Goal: Task Accomplishment & Management: Manage account settings

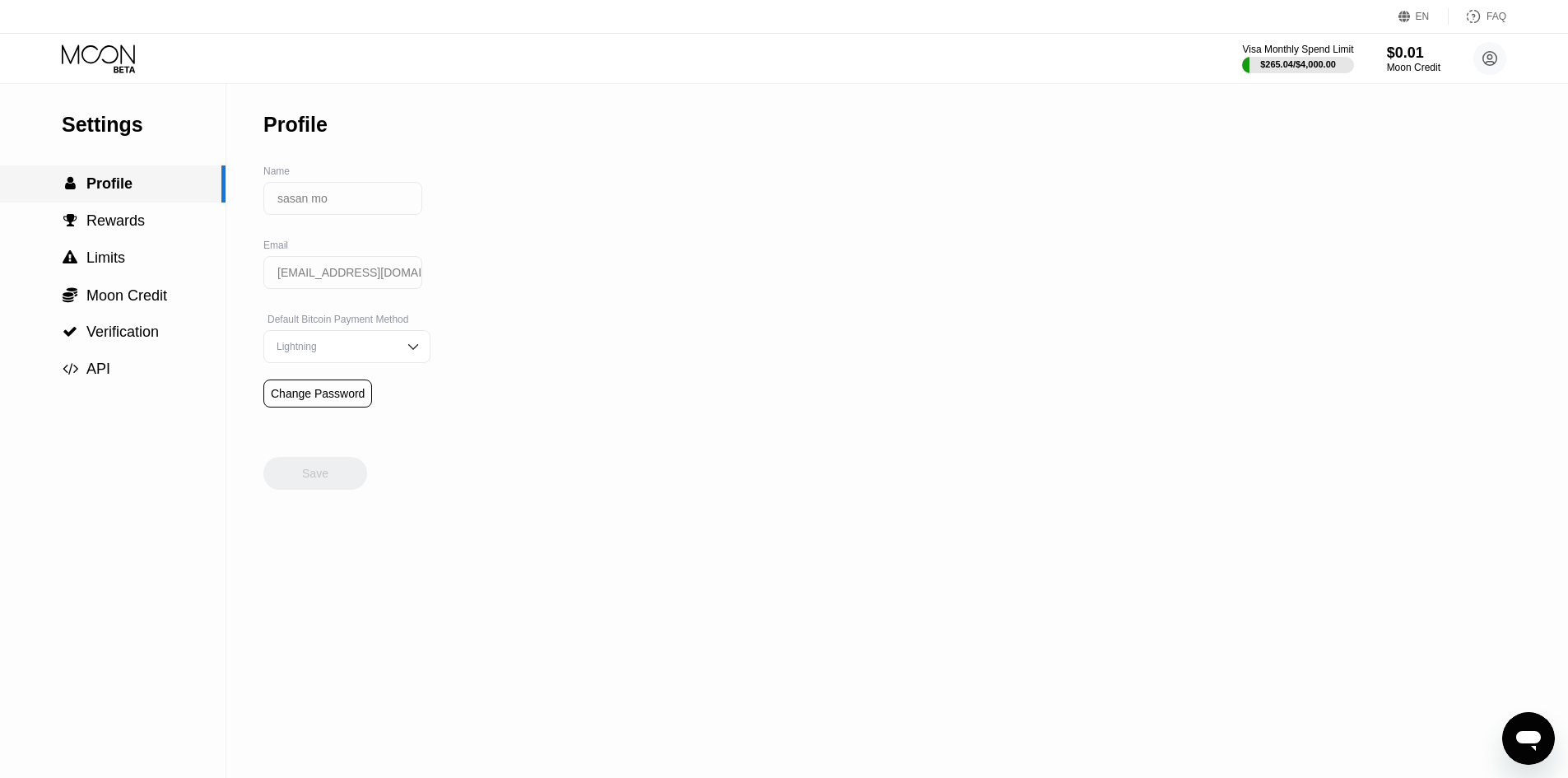
click at [112, 187] on span "Profile" at bounding box center [109, 184] width 46 height 17
click at [99, 128] on div "Settings" at bounding box center [144, 125] width 164 height 24
click at [79, 74] on div "Visa Monthly Spend Limit $265.04 / $4,000.00 $0.01 Moon Credit sasan mo [EMAIL_…" at bounding box center [784, 58] width 1568 height 49
click at [79, 59] on icon at bounding box center [100, 59] width 76 height 29
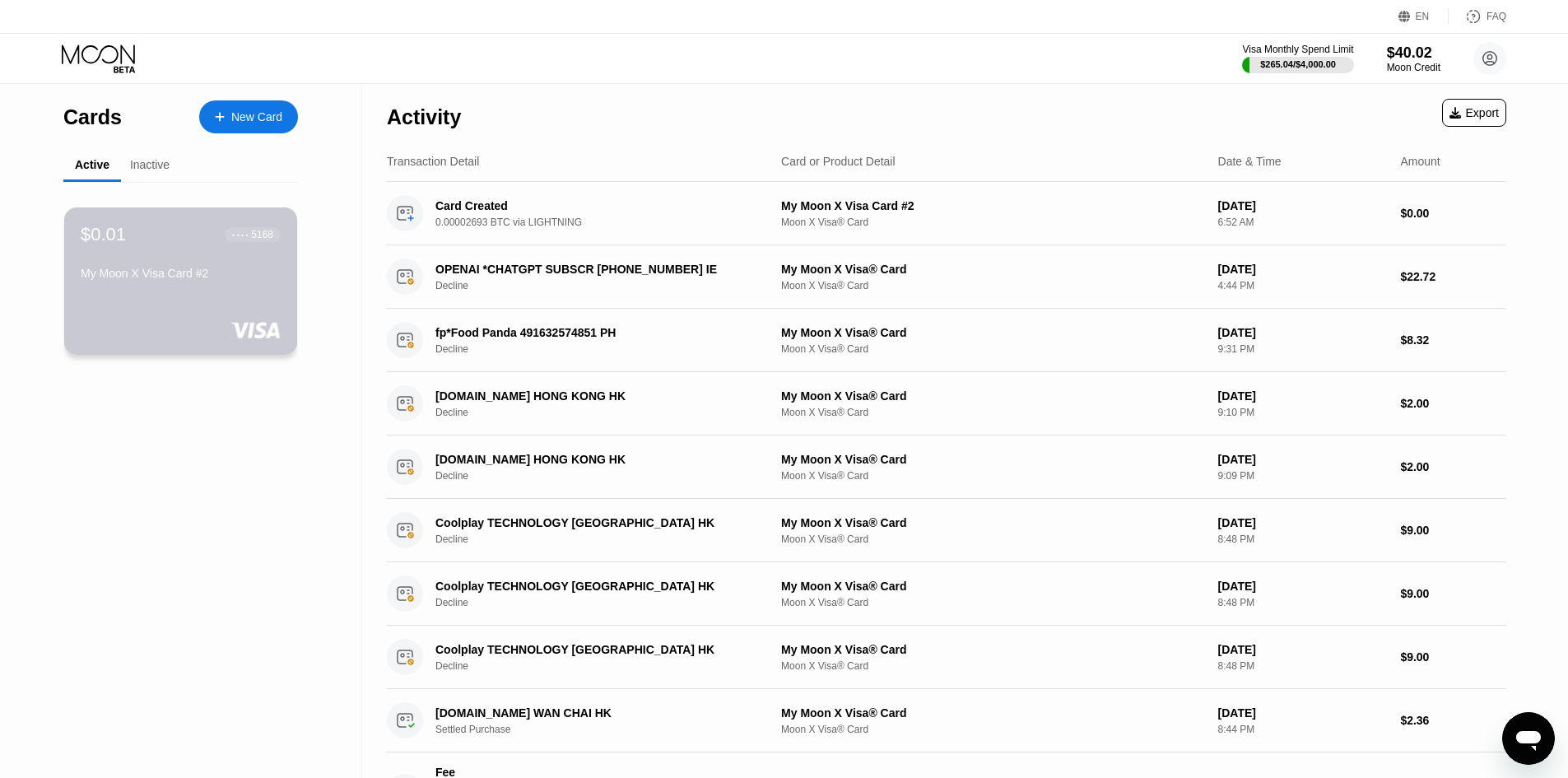
click at [232, 253] on div "$0.01 ● ● ● ● 5168 My Moon X Visa Card #2" at bounding box center [180, 255] width 200 height 63
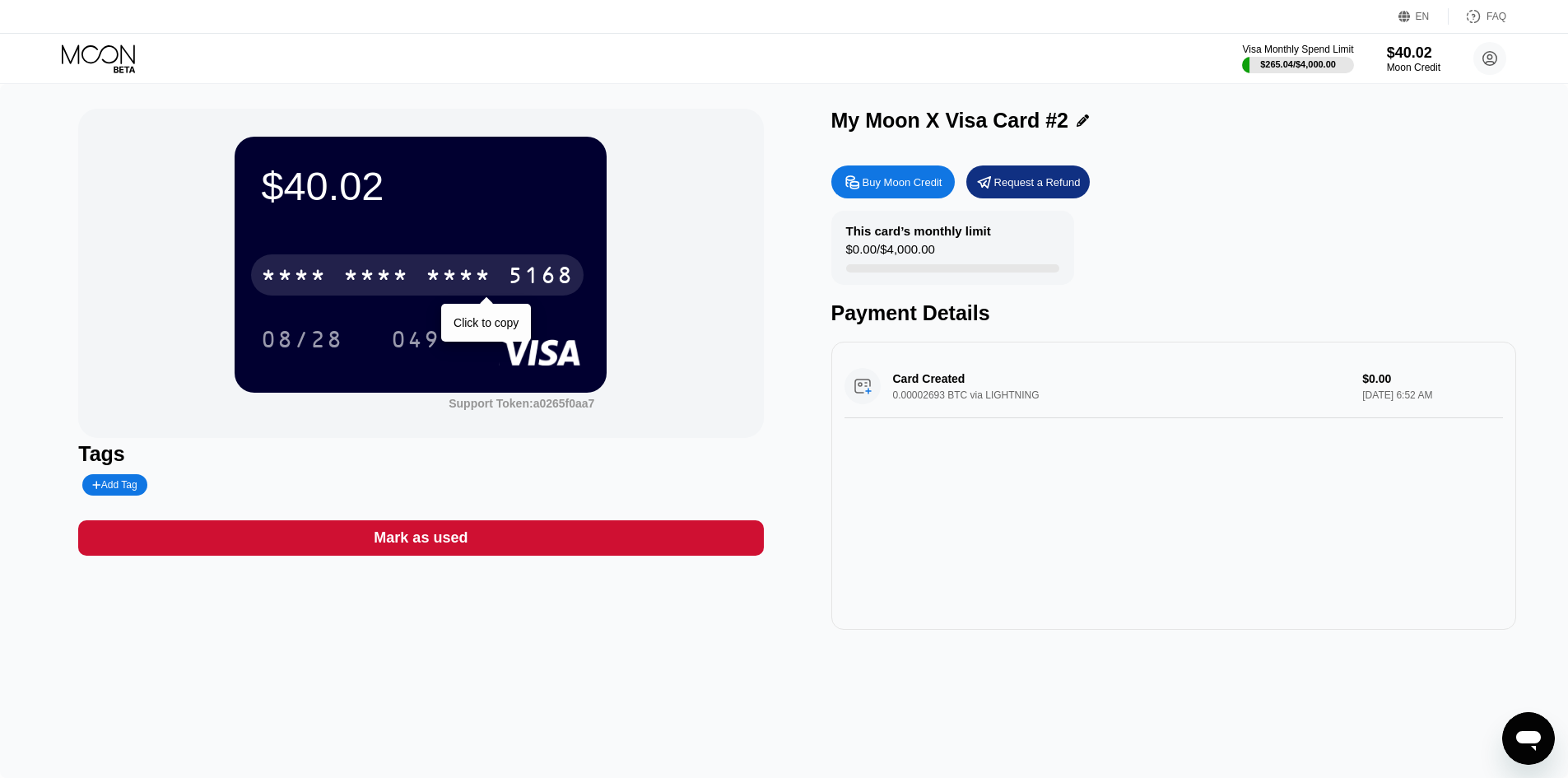
click at [360, 285] on div "* * * *" at bounding box center [376, 277] width 66 height 26
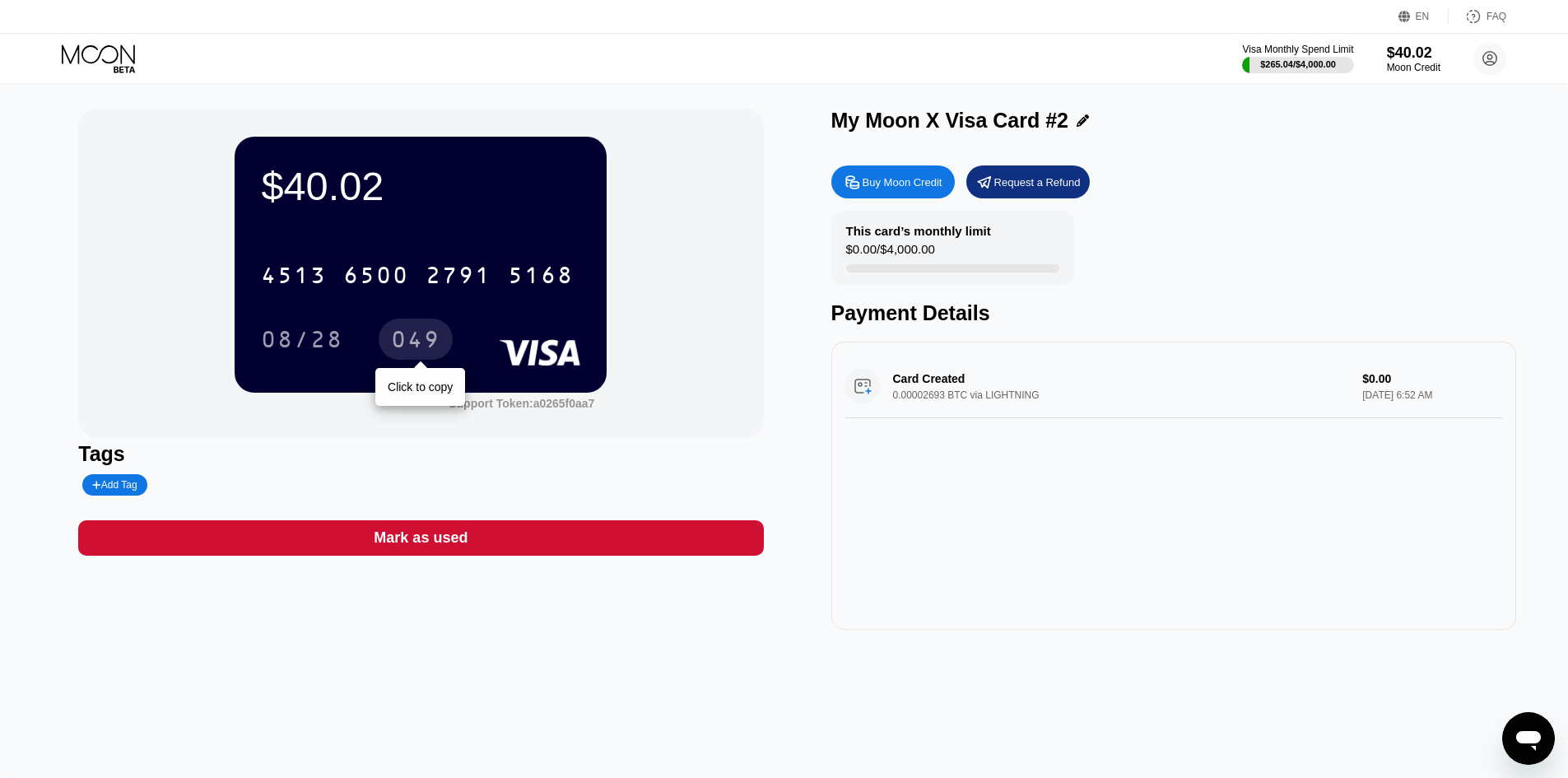
click at [403, 334] on div "049" at bounding box center [415, 341] width 49 height 26
